Goal: Transaction & Acquisition: Purchase product/service

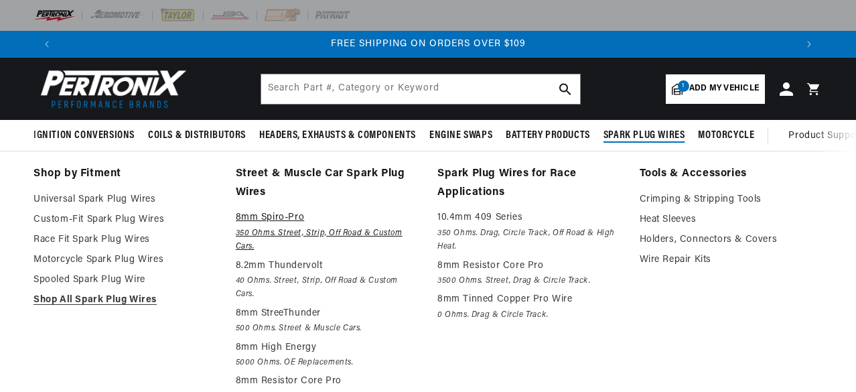
click at [277, 227] on em "350 Ohms. Street, Strip, Off Road & Custom Cars." at bounding box center [327, 239] width 183 height 27
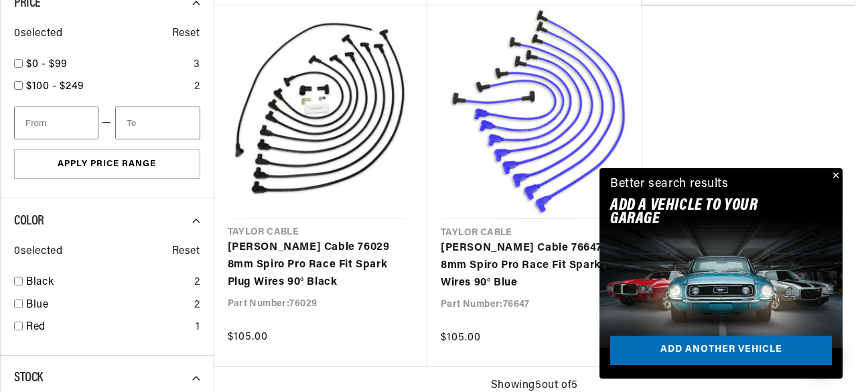
scroll to position [804, 0]
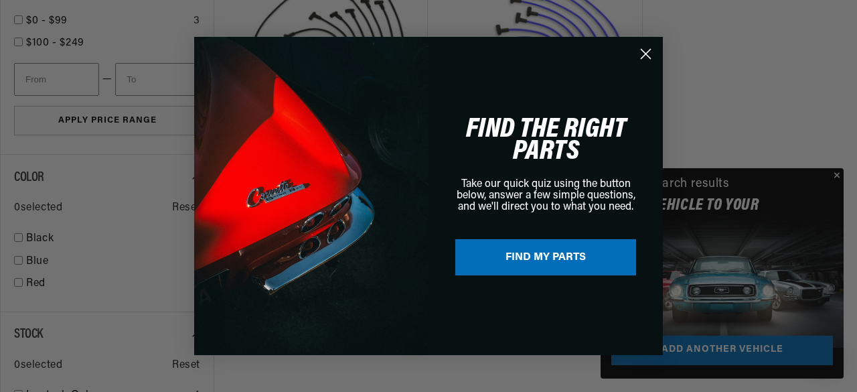
click at [838, 176] on div "Close dialog FIND THE RIGHT PARTS Take our quick quiz using the button below, a…" at bounding box center [428, 196] width 857 height 392
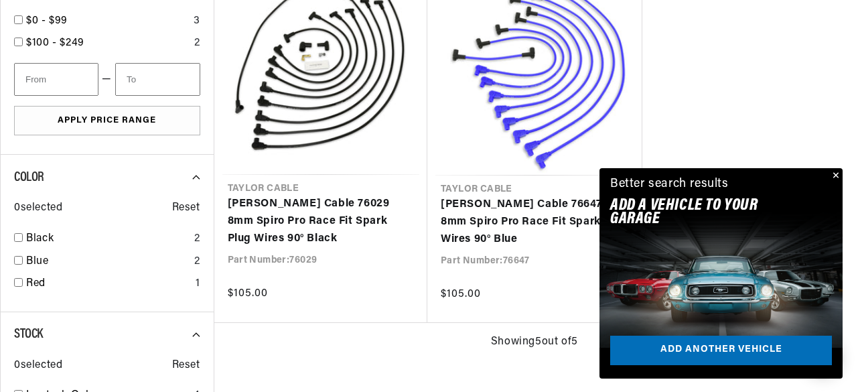
scroll to position [0, 735]
click at [836, 175] on button "Close" at bounding box center [834, 176] width 16 height 16
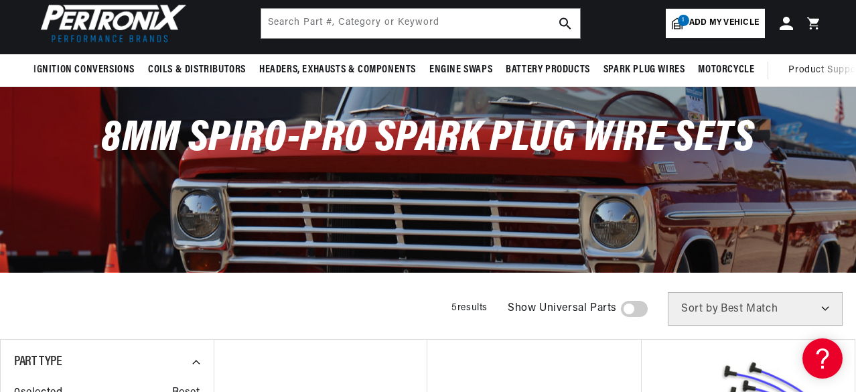
scroll to position [0, 0]
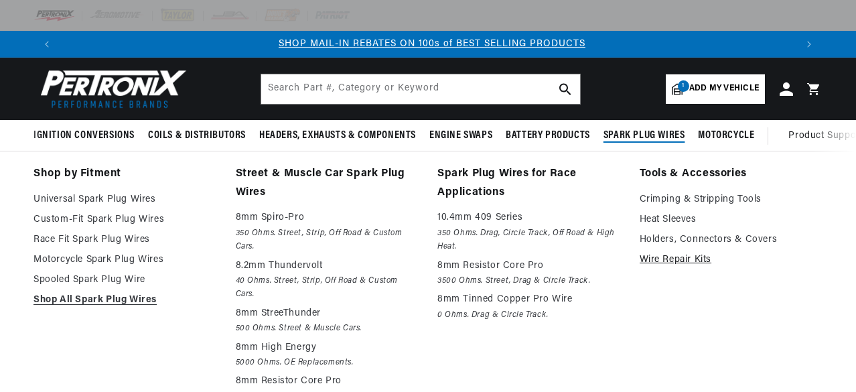
scroll to position [0, 735]
click at [681, 260] on link "Wire Repair Kits" at bounding box center [730, 260] width 183 height 16
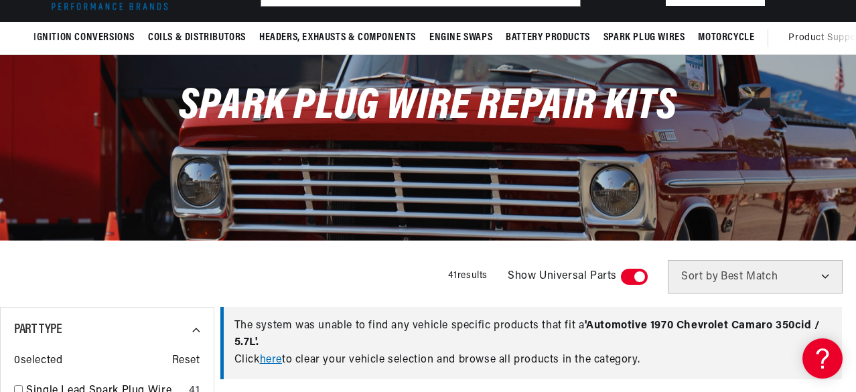
scroll to position [335, 0]
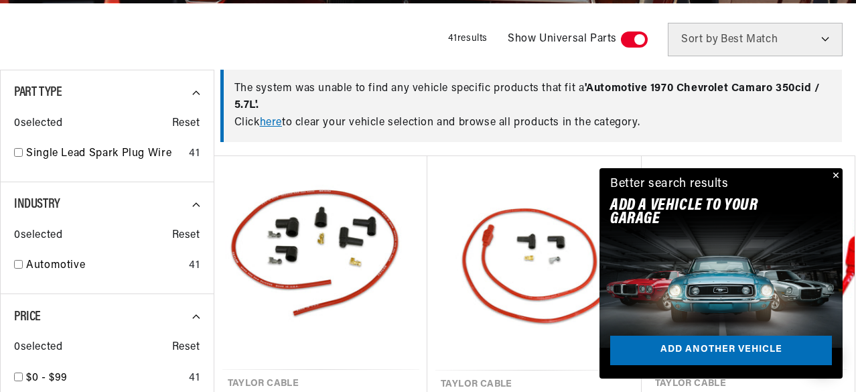
click at [834, 177] on button "Close" at bounding box center [834, 176] width 16 height 16
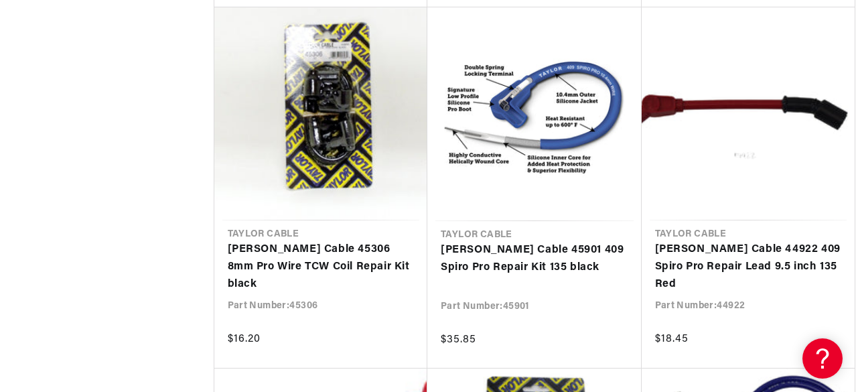
scroll to position [0, 0]
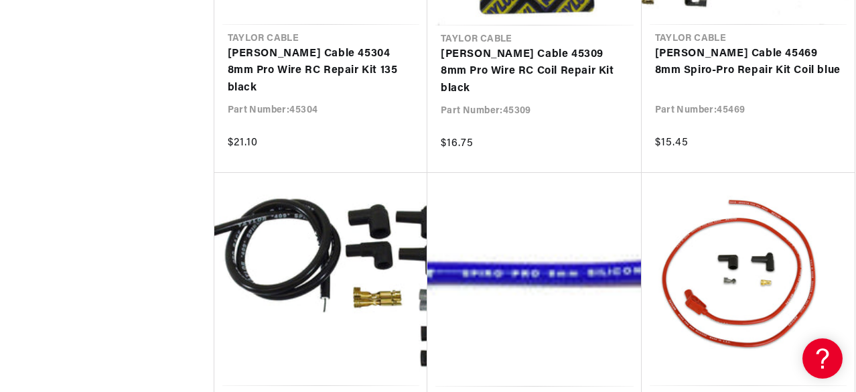
scroll to position [1875, 0]
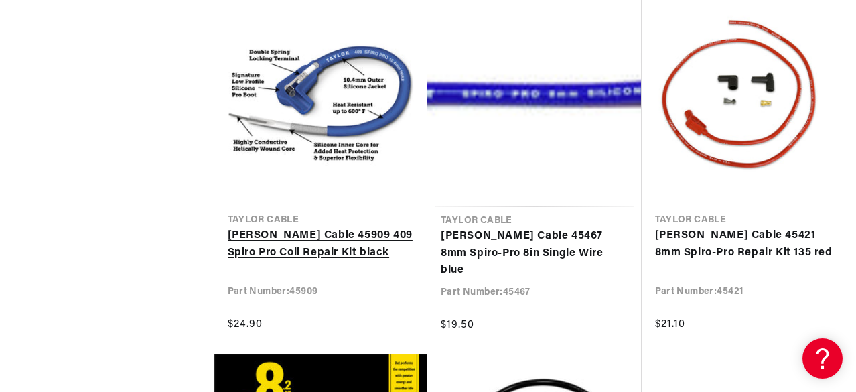
click at [277, 252] on link "[PERSON_NAME] Cable 45909 409 Spiro Pro Coil Repair Kit black" at bounding box center [321, 244] width 187 height 34
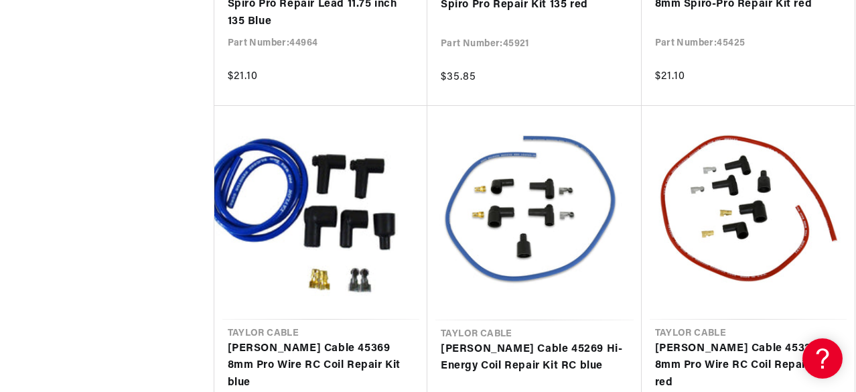
scroll to position [2946, 0]
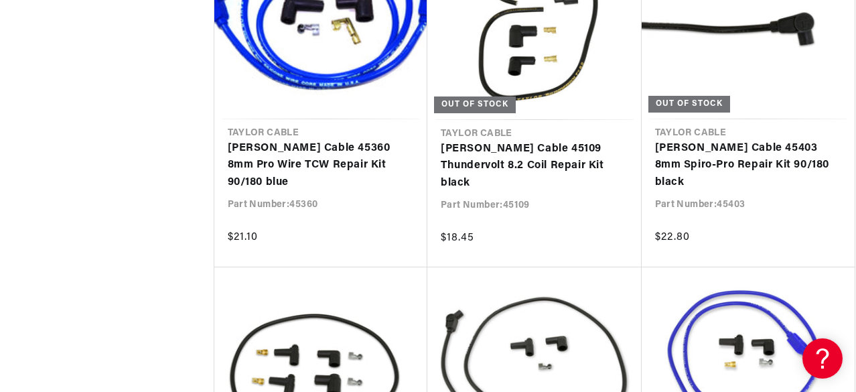
scroll to position [0, 1457]
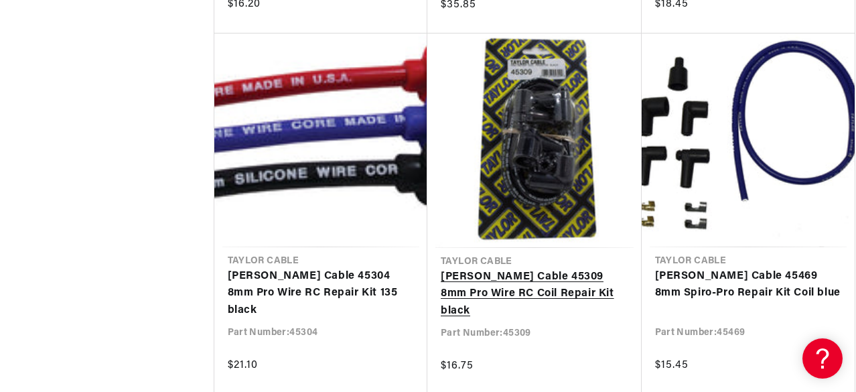
click at [520, 269] on link "[PERSON_NAME] Cable 45309 8mm Pro Wire RC Coil Repair Kit black" at bounding box center [534, 295] width 187 height 52
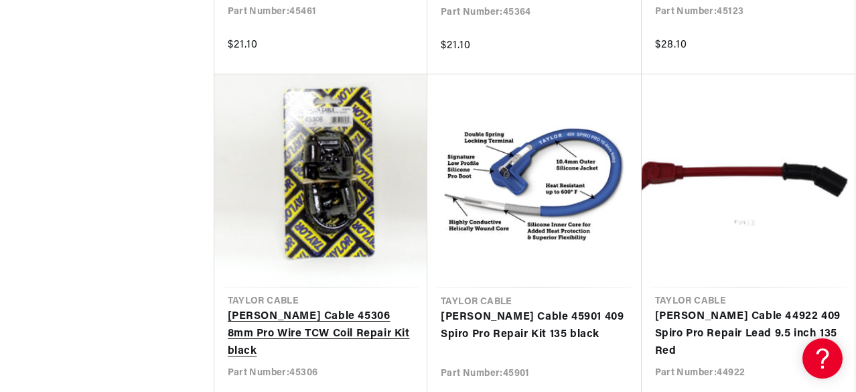
scroll to position [1205, 0]
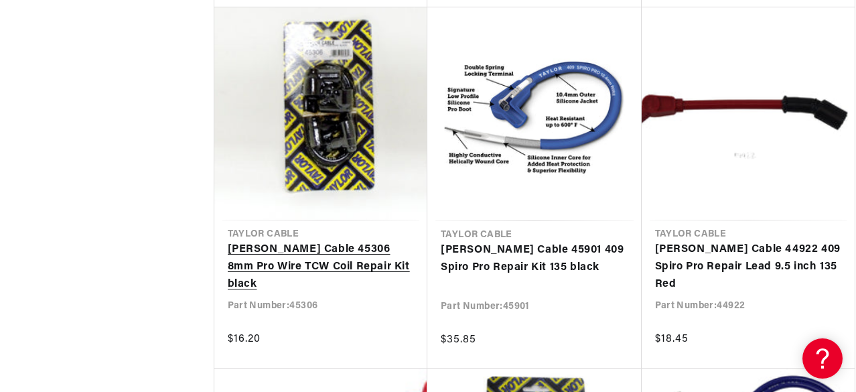
click at [335, 256] on link "[PERSON_NAME] Cable 45306 8mm Pro Wire TCW Coil Repair Kit black" at bounding box center [321, 267] width 187 height 52
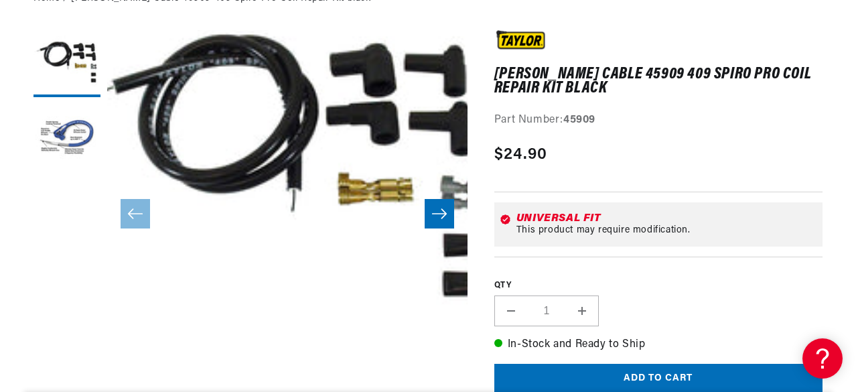
scroll to position [201, 0]
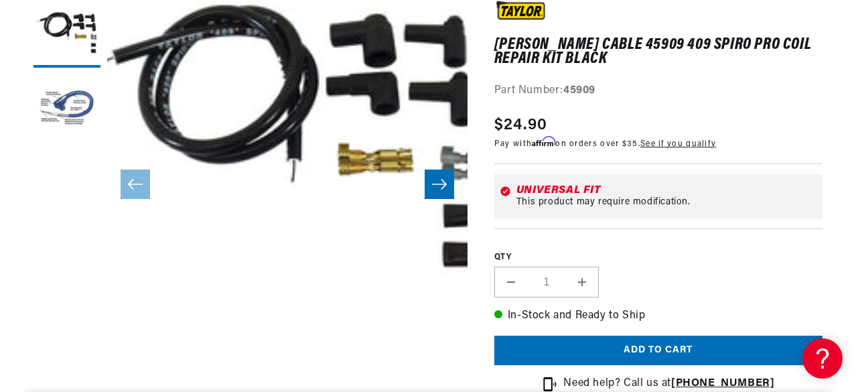
click at [443, 185] on icon "Slide right" at bounding box center [439, 184] width 15 height 10
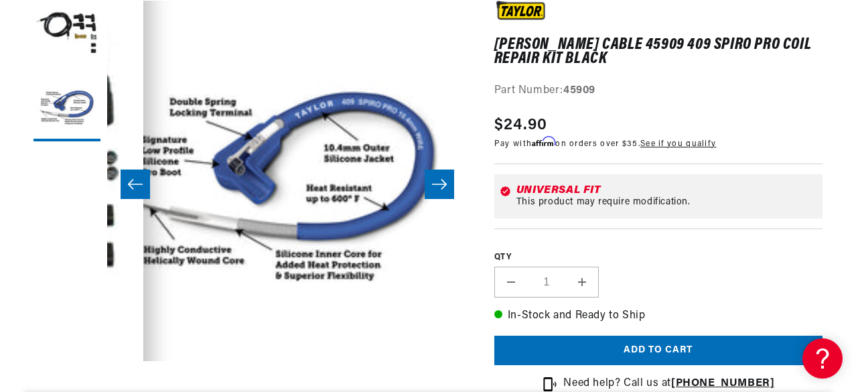
click at [443, 185] on icon "Slide right" at bounding box center [439, 184] width 15 height 10
click at [442, 185] on icon "Slide right" at bounding box center [439, 184] width 15 height 10
click at [129, 185] on icon "Slide left" at bounding box center [135, 184] width 15 height 10
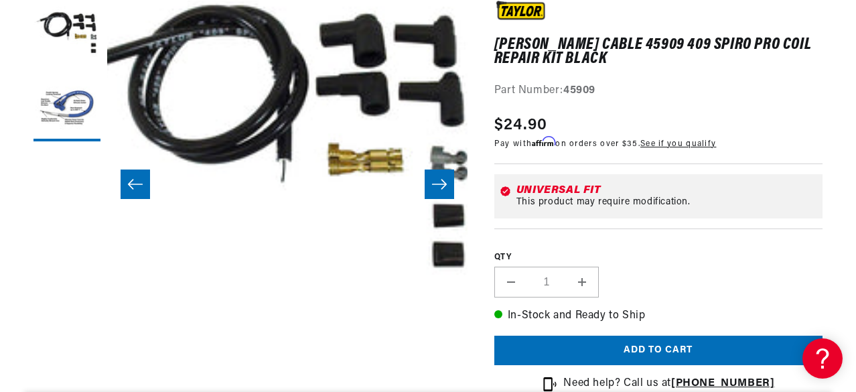
scroll to position [0, 0]
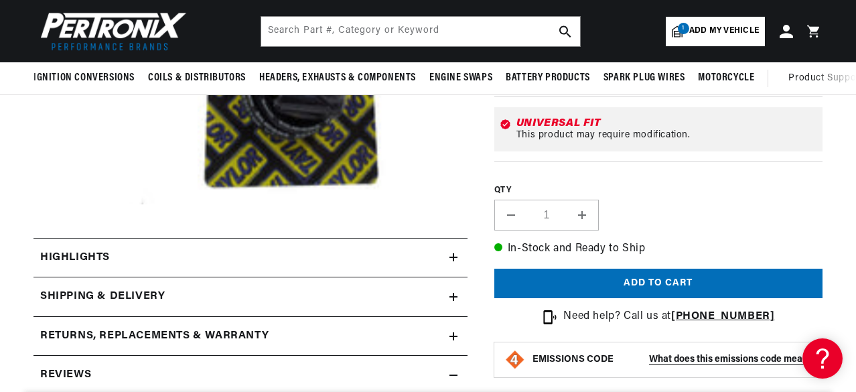
scroll to position [0, 735]
click at [450, 257] on icon at bounding box center [453, 257] width 8 height 8
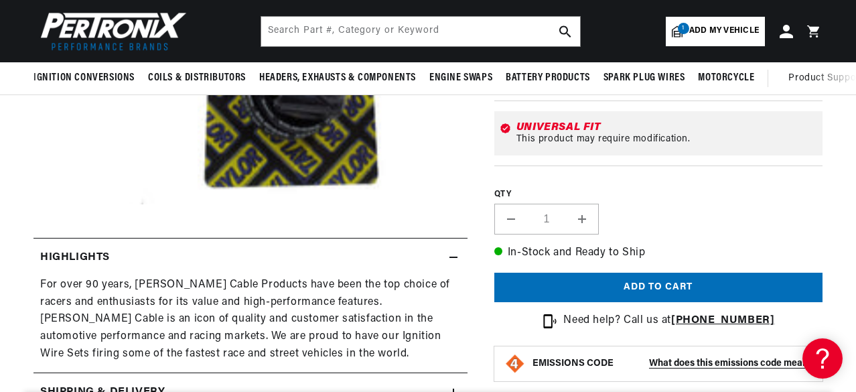
click at [450, 257] on icon at bounding box center [453, 257] width 8 height 8
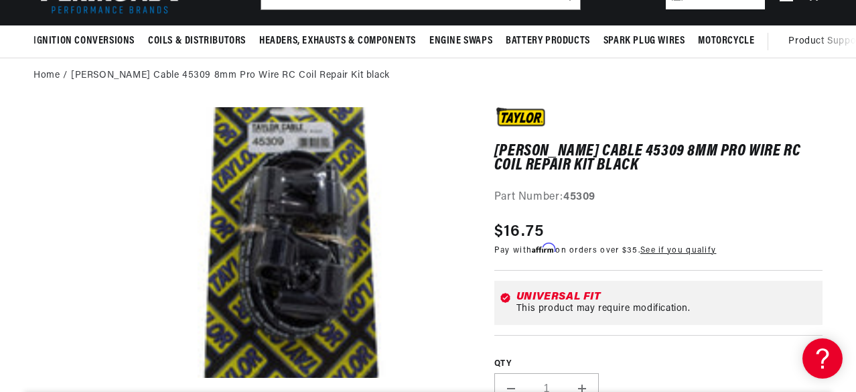
scroll to position [0, 0]
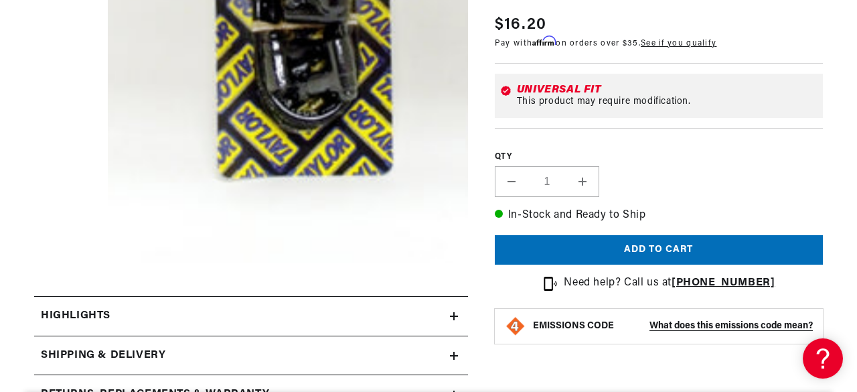
scroll to position [0, 1470]
click at [672, 252] on button "Add to cart" at bounding box center [658, 250] width 328 height 30
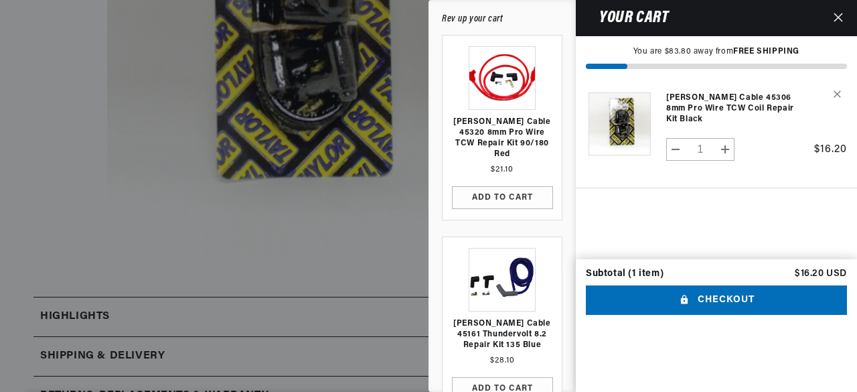
scroll to position [0, 0]
click at [735, 315] on button "Checkout" at bounding box center [716, 300] width 261 height 30
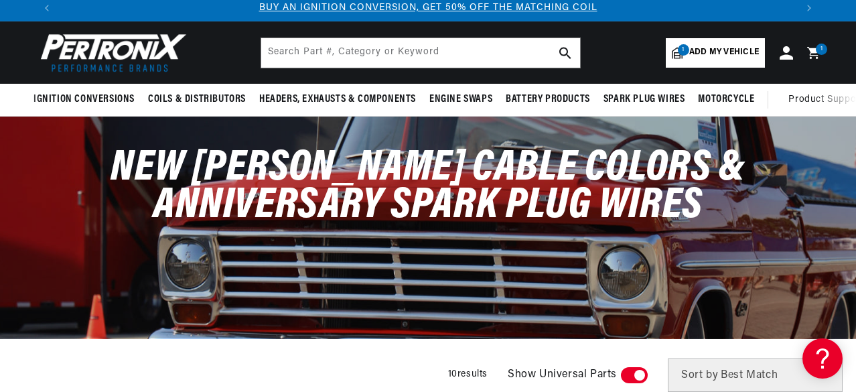
scroll to position [67, 0]
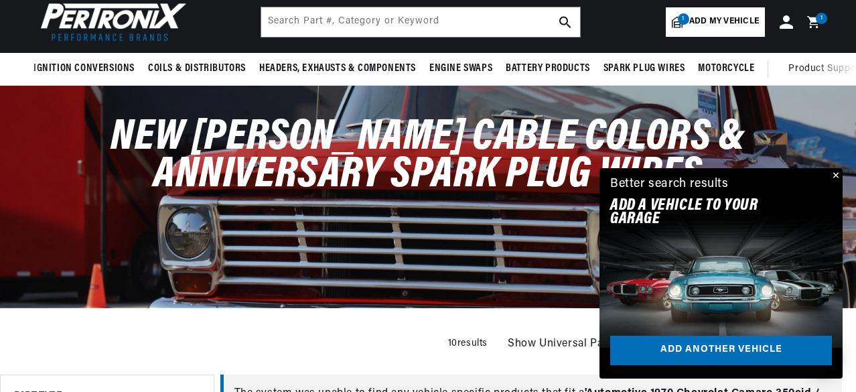
click at [836, 175] on button "Close" at bounding box center [834, 176] width 16 height 16
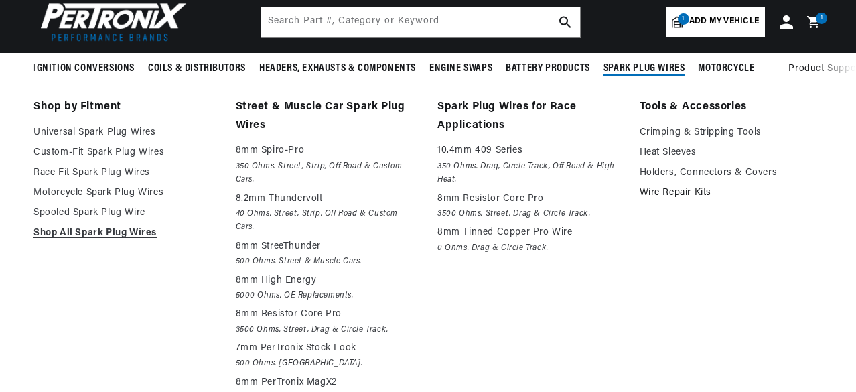
scroll to position [0, 1470]
click at [671, 194] on link "Wire Repair Kits" at bounding box center [730, 193] width 183 height 16
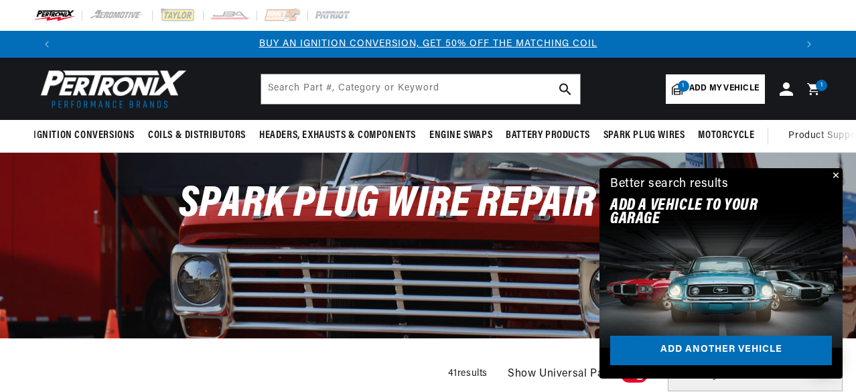
click at [682, 84] on span "1" at bounding box center [683, 85] width 11 height 11
click at [838, 175] on button "Close" at bounding box center [834, 176] width 16 height 16
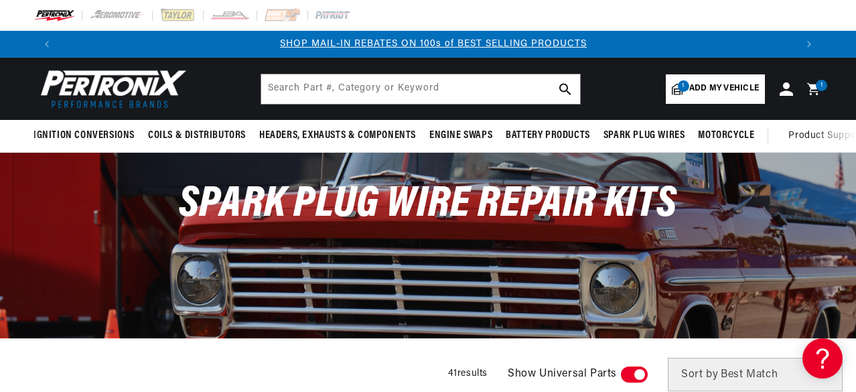
scroll to position [0, 735]
click at [697, 82] on span "Add my vehicle" at bounding box center [724, 88] width 70 height 13
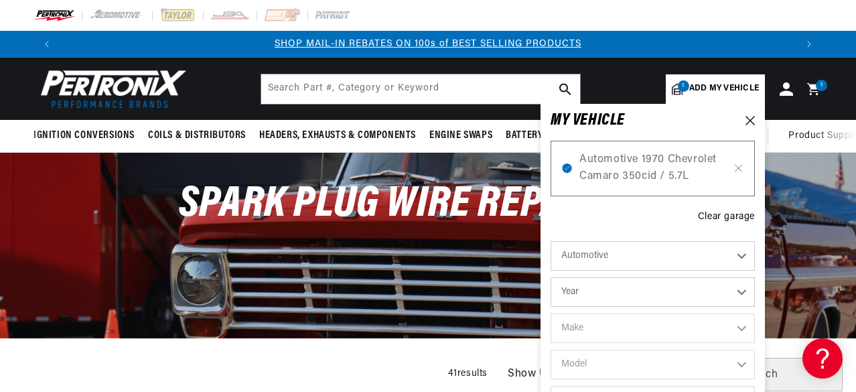
click at [683, 84] on span "1" at bounding box center [683, 85] width 11 height 11
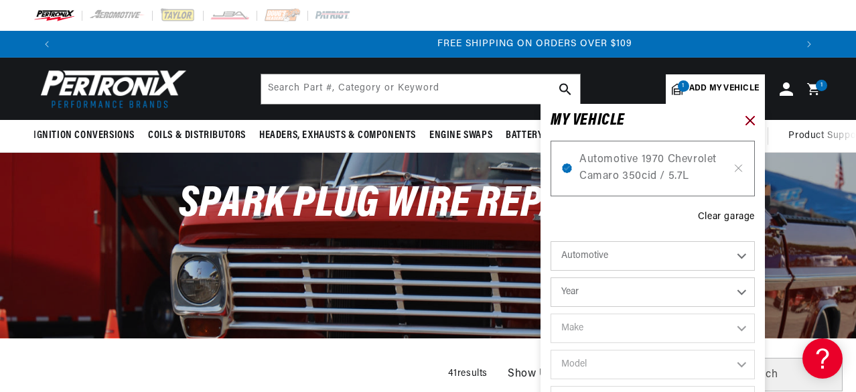
click at [749, 119] on icon at bounding box center [749, 120] width 9 height 9
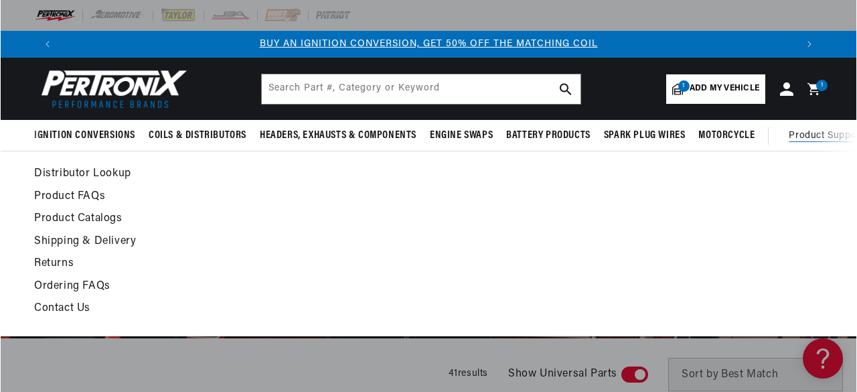
scroll to position [0, 0]
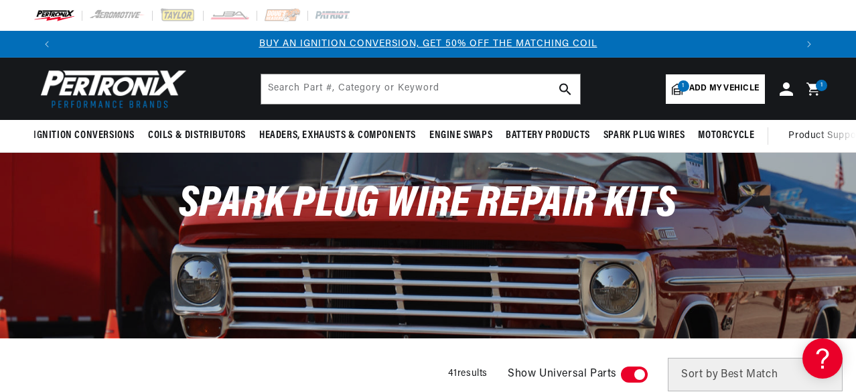
click at [810, 88] on icon at bounding box center [812, 88] width 13 height 13
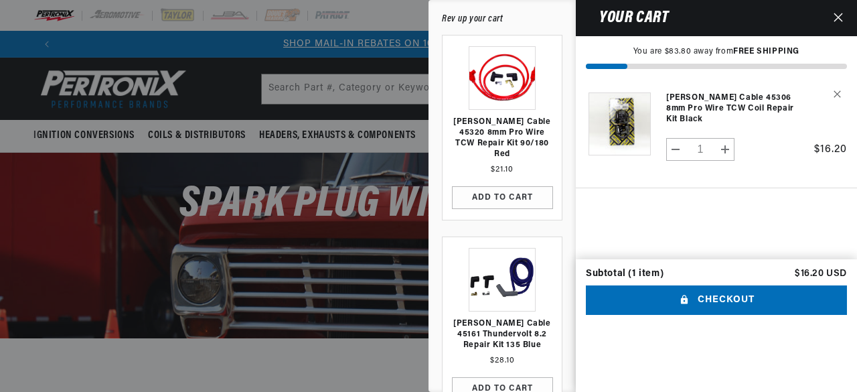
scroll to position [0, 737]
click at [725, 315] on button "Checkout" at bounding box center [716, 300] width 261 height 30
